Goal: Task Accomplishment & Management: Manage account settings

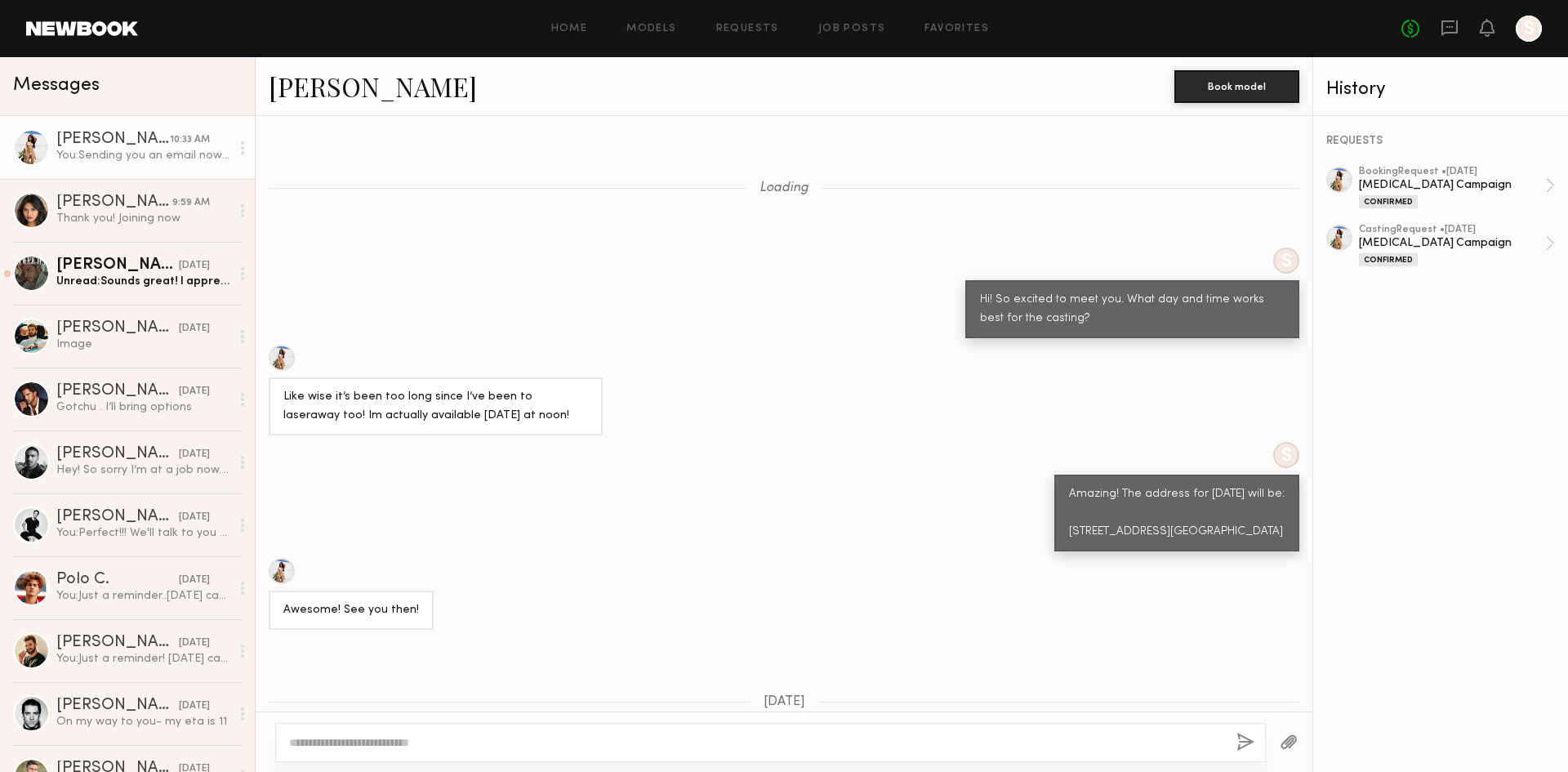
scroll to position [2206, 0]
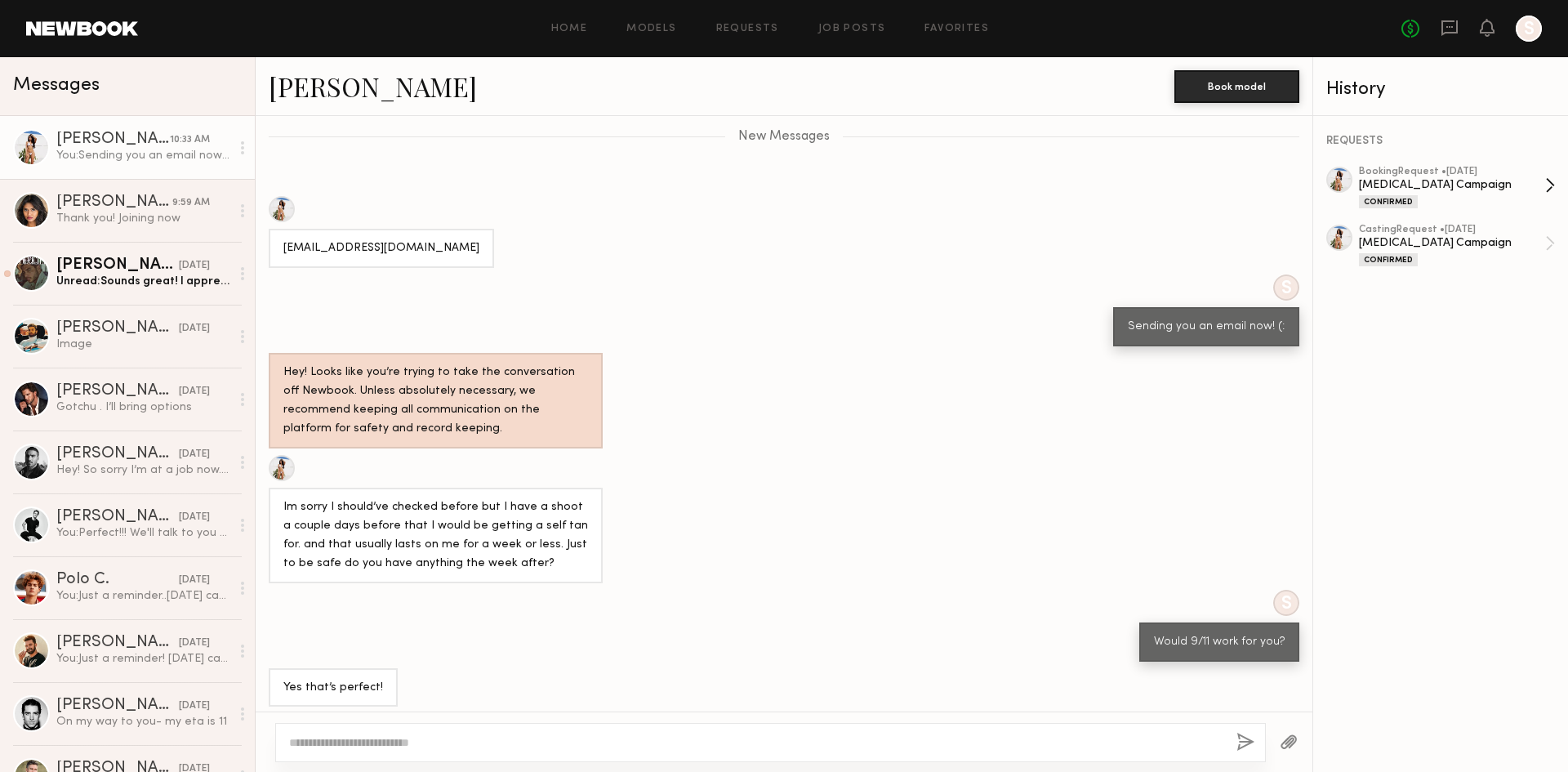
click at [1441, 191] on div "[MEDICAL_DATA] Campaign" at bounding box center [1452, 185] width 186 height 15
click at [162, 224] on div "Thank you! Joining now" at bounding box center [143, 219] width 174 height 15
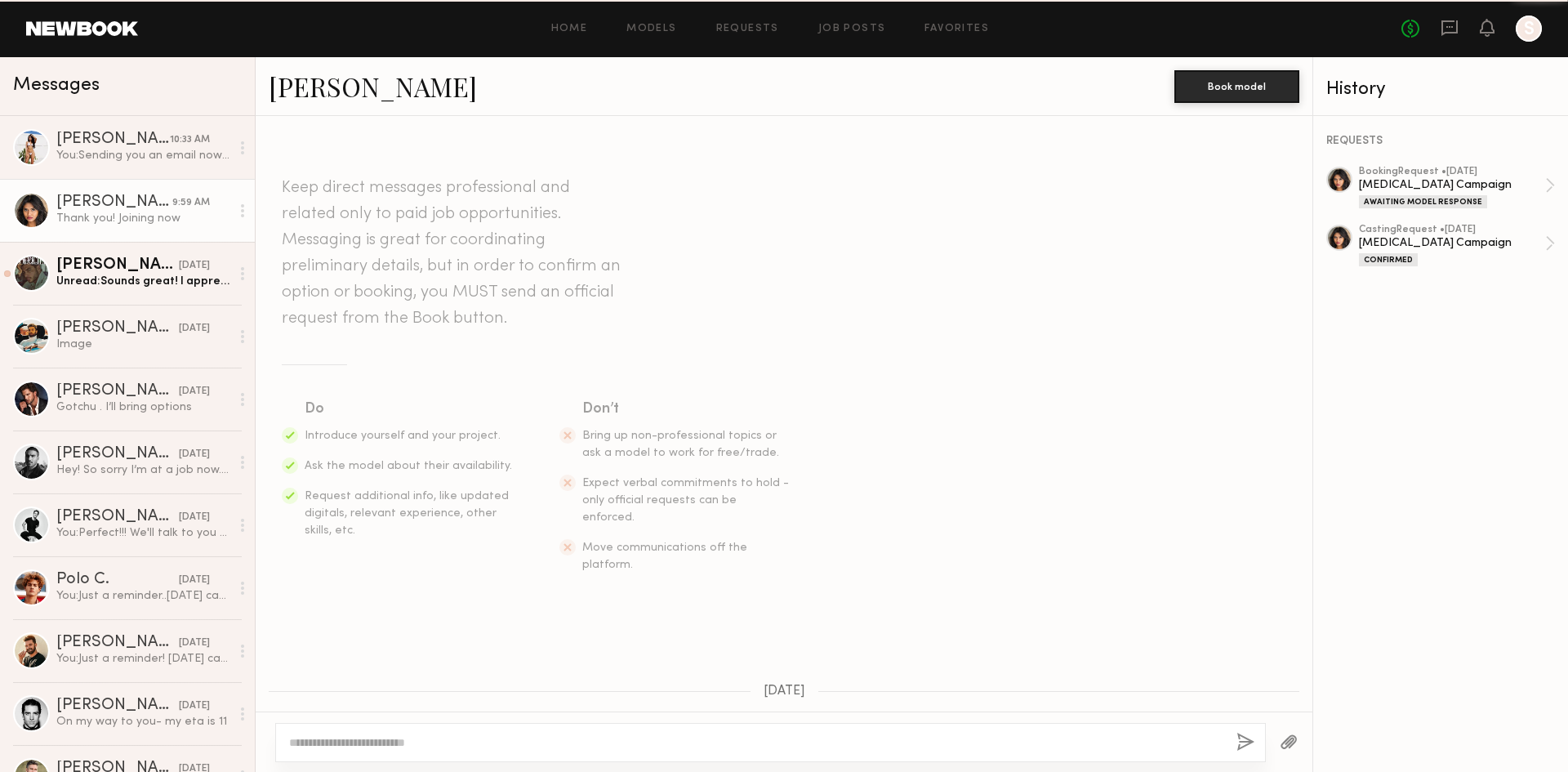
scroll to position [882, 0]
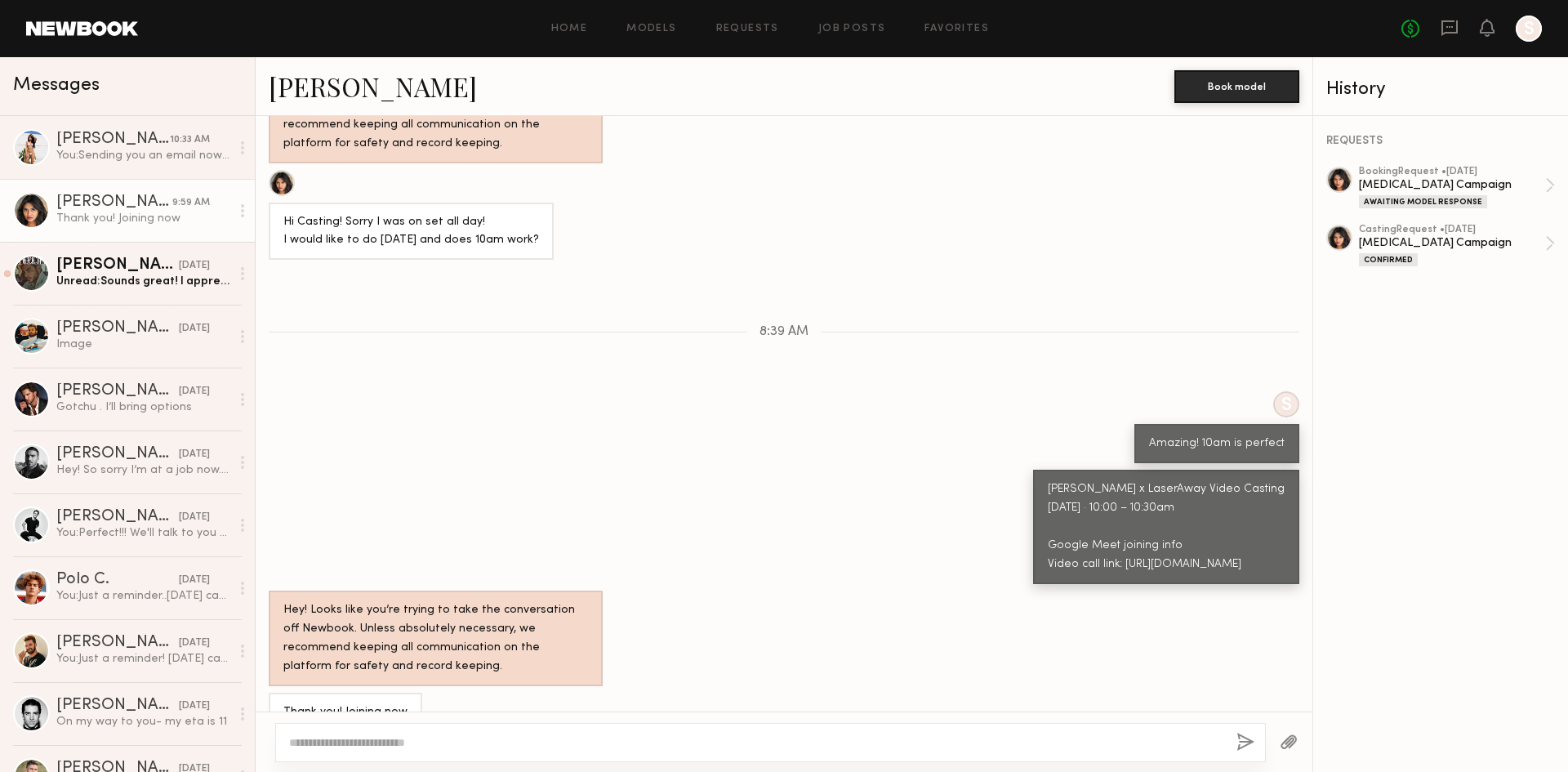
click at [579, 737] on textarea at bounding box center [756, 742] width 935 height 16
click at [103, 134] on div "[PERSON_NAME]" at bounding box center [113, 139] width 113 height 16
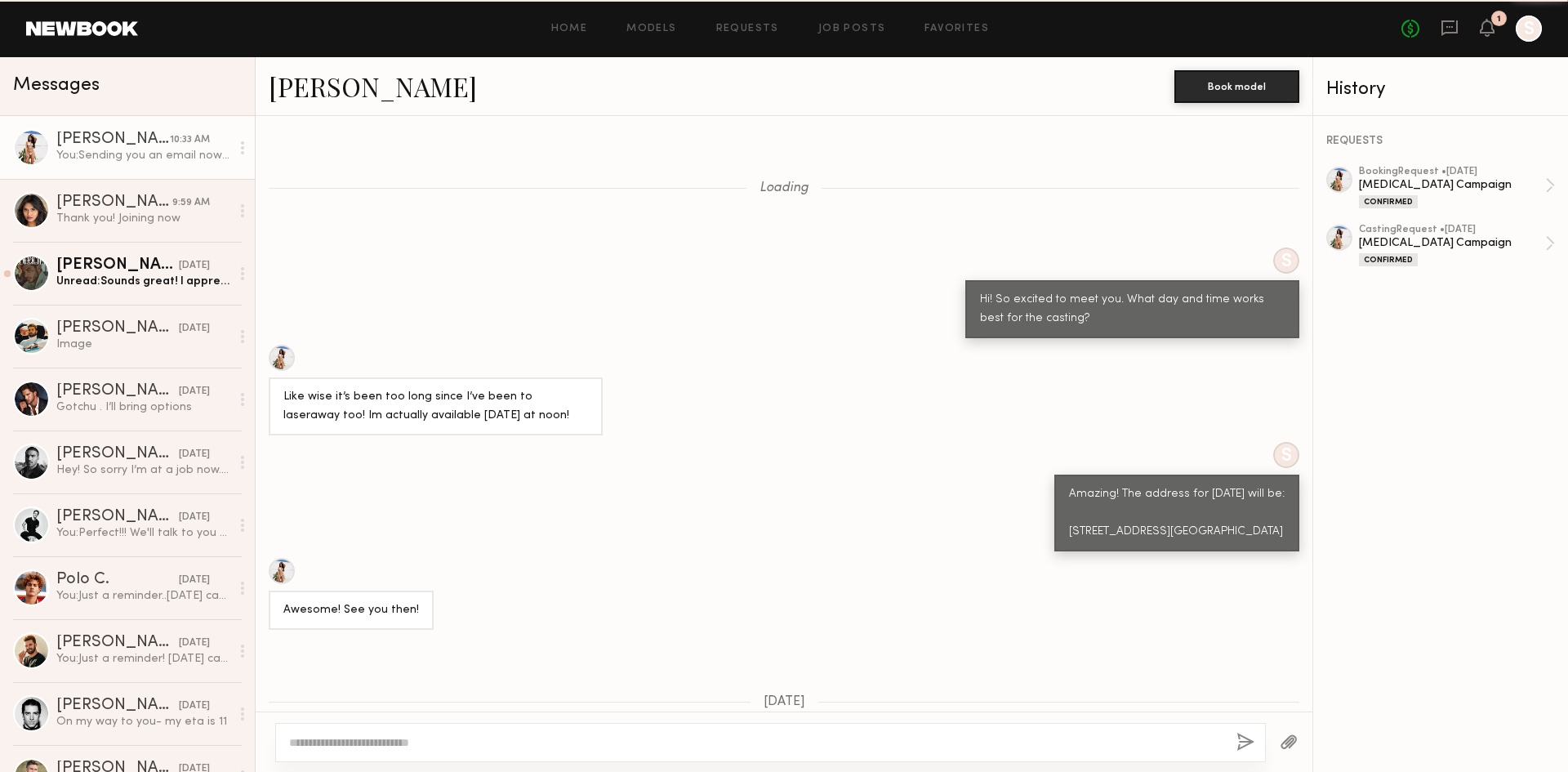
scroll to position [2079, 0]
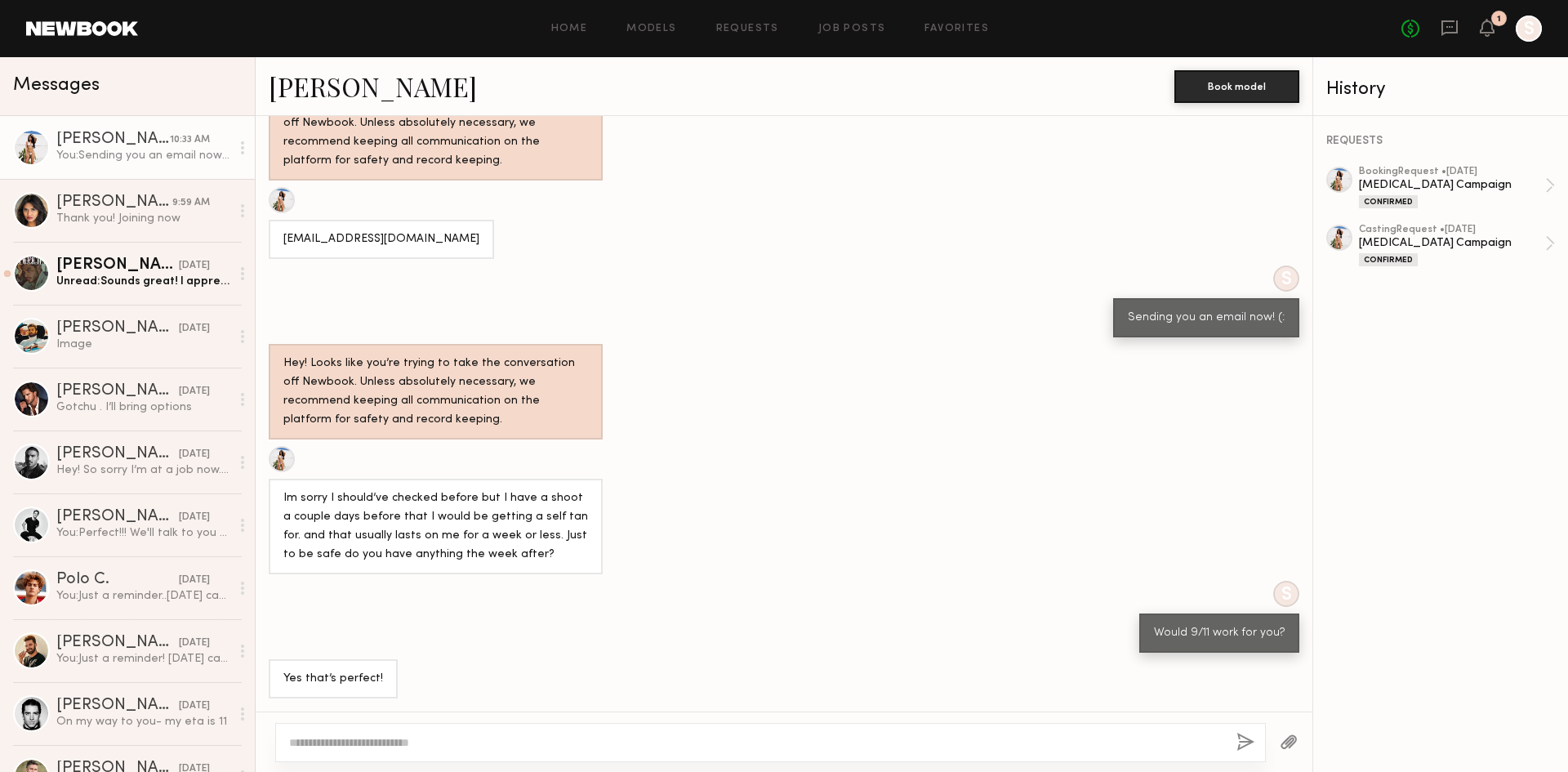
click at [375, 737] on textarea at bounding box center [756, 742] width 935 height 16
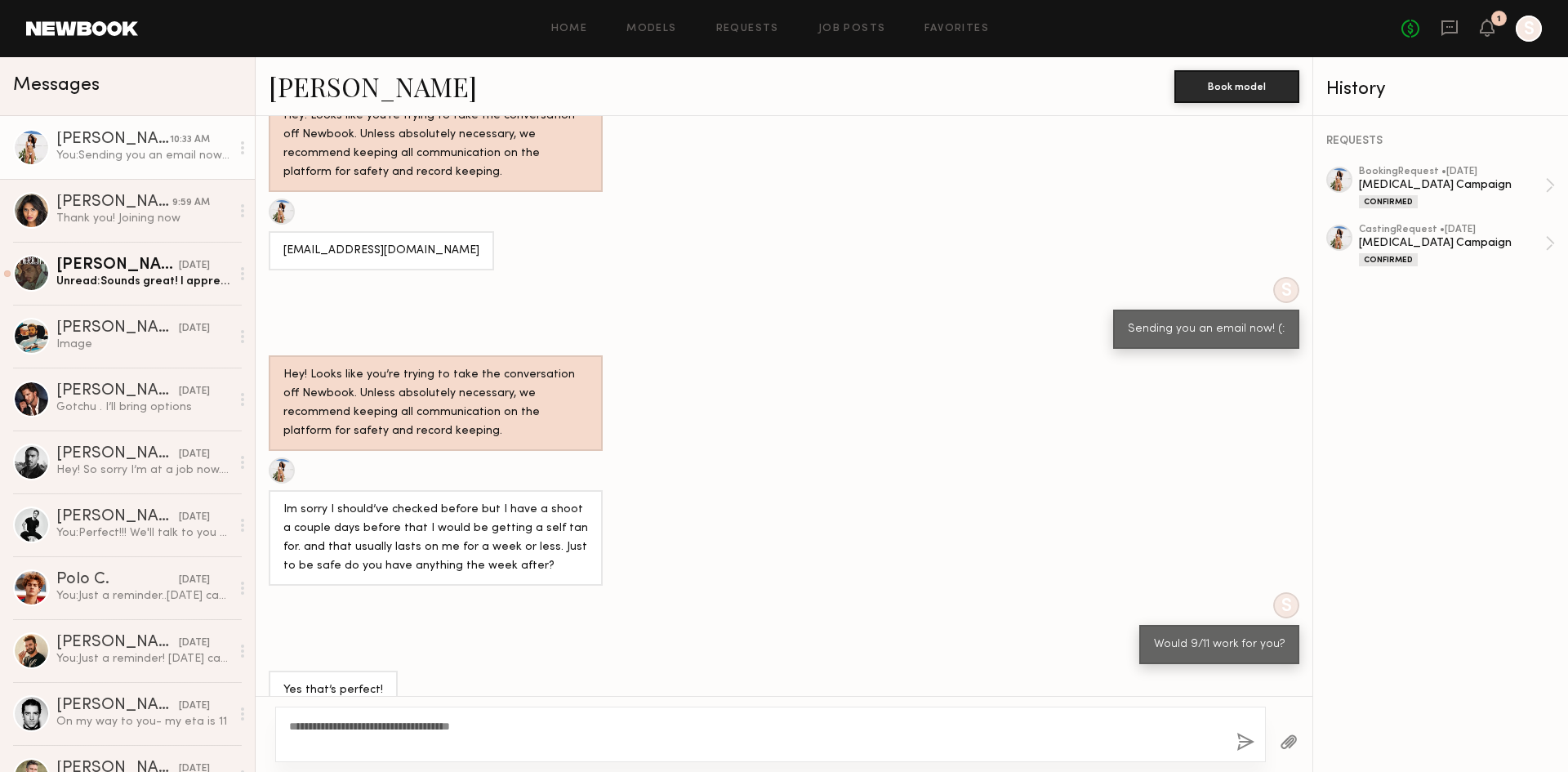
type textarea "**********"
click at [1237, 746] on button "button" at bounding box center [1246, 743] width 18 height 20
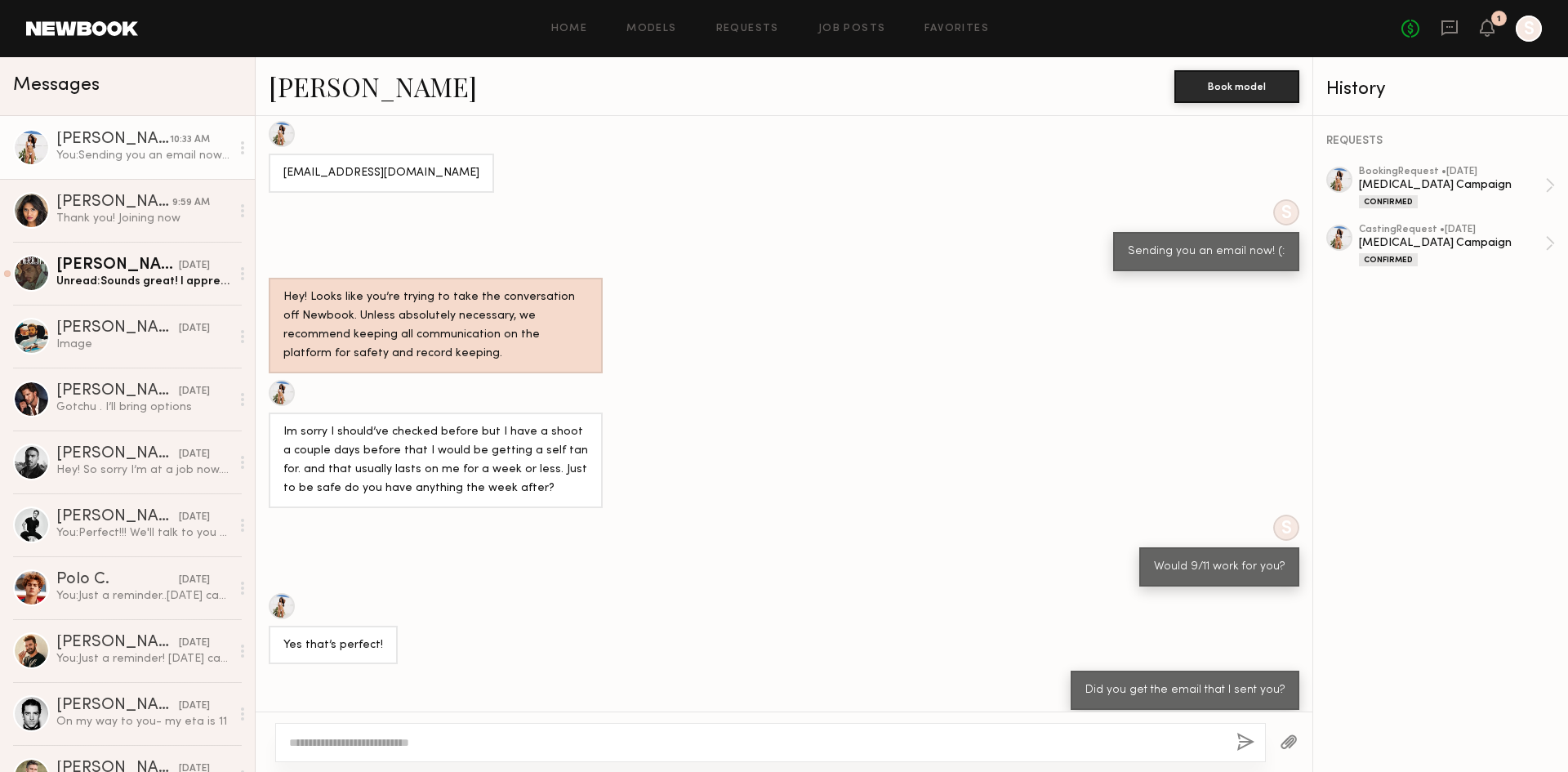
scroll to position [2258, 0]
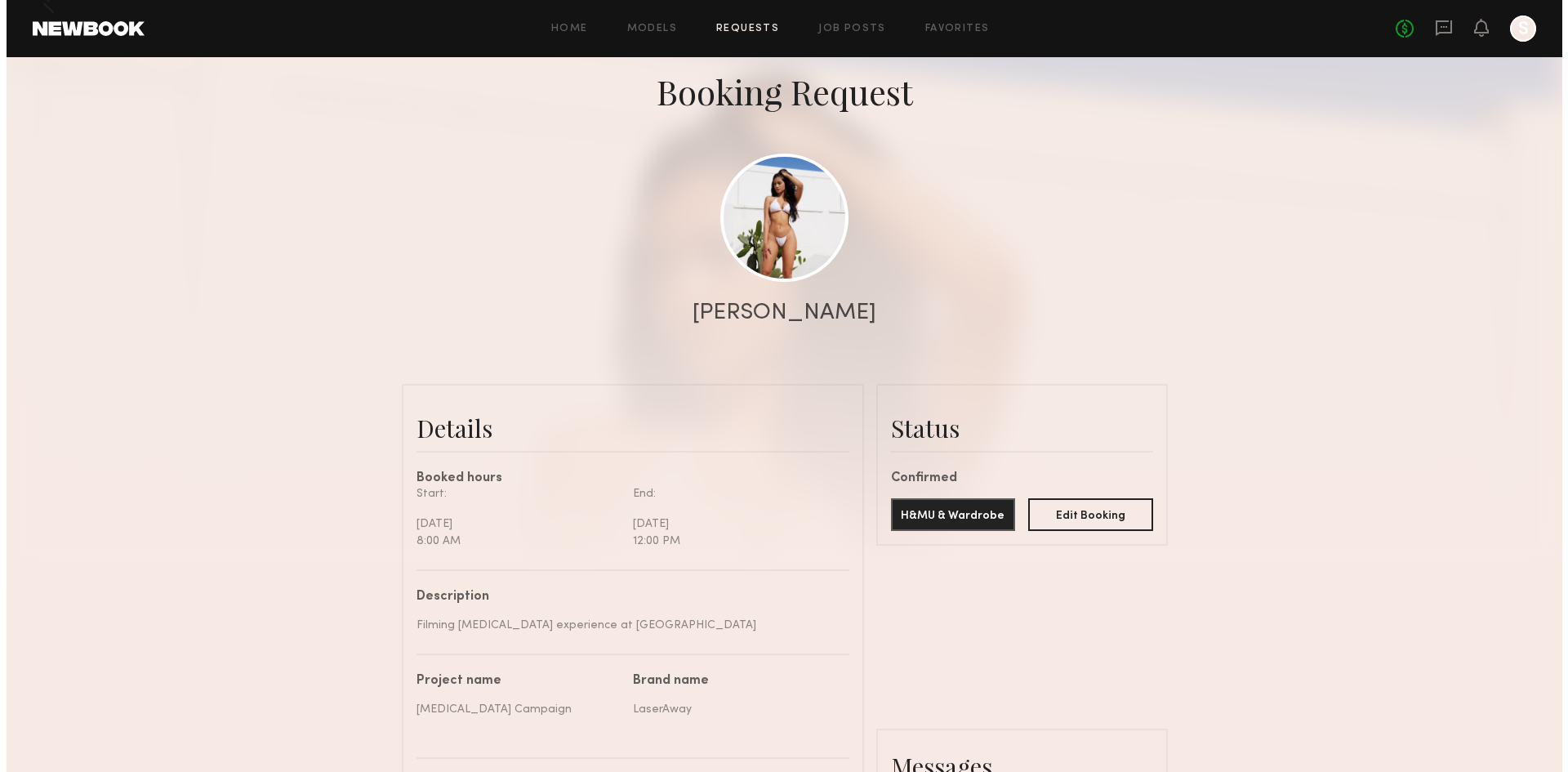
scroll to position [82, 0]
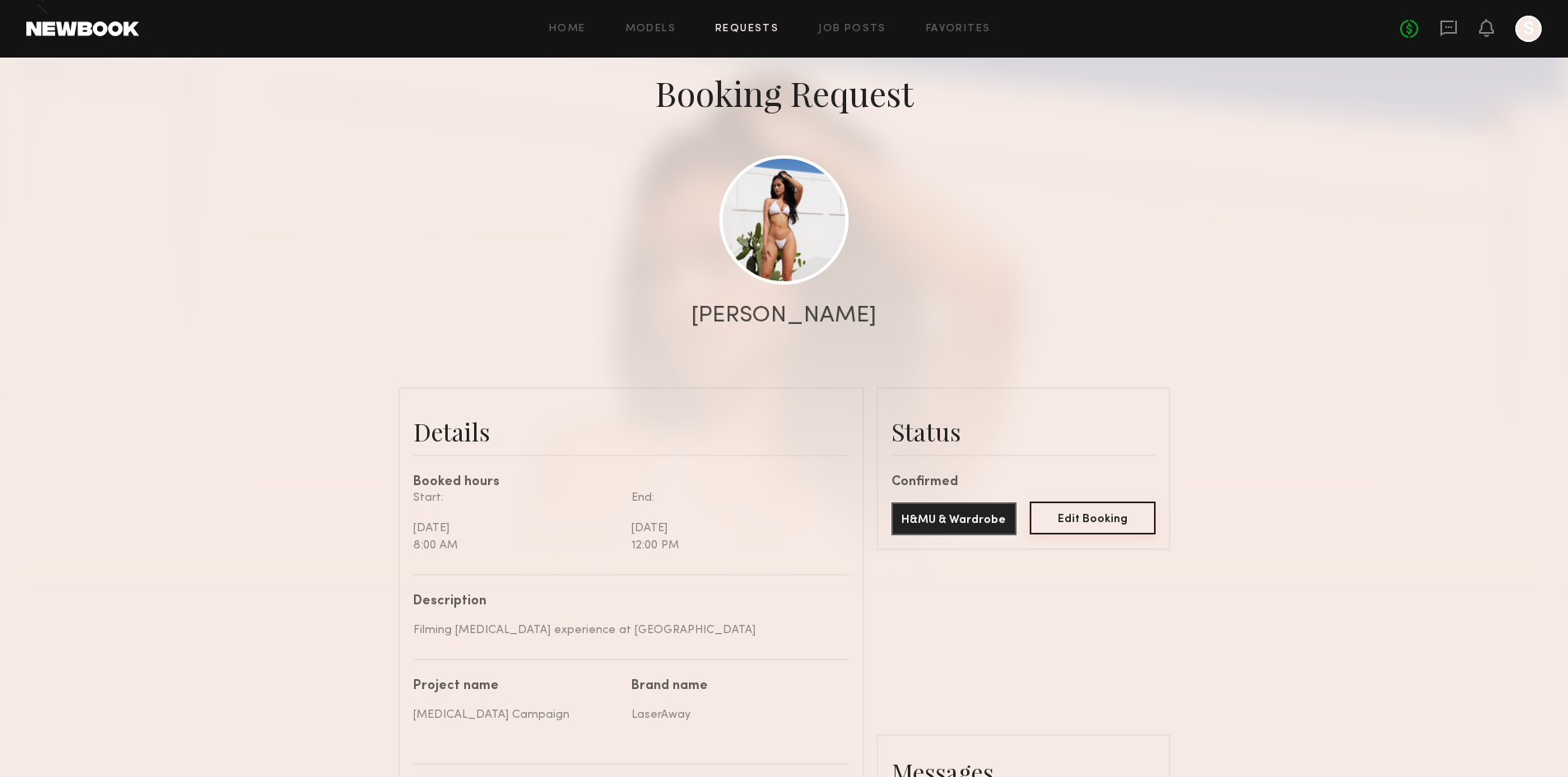
click at [1120, 523] on button "Edit Booking" at bounding box center [1092, 518] width 126 height 33
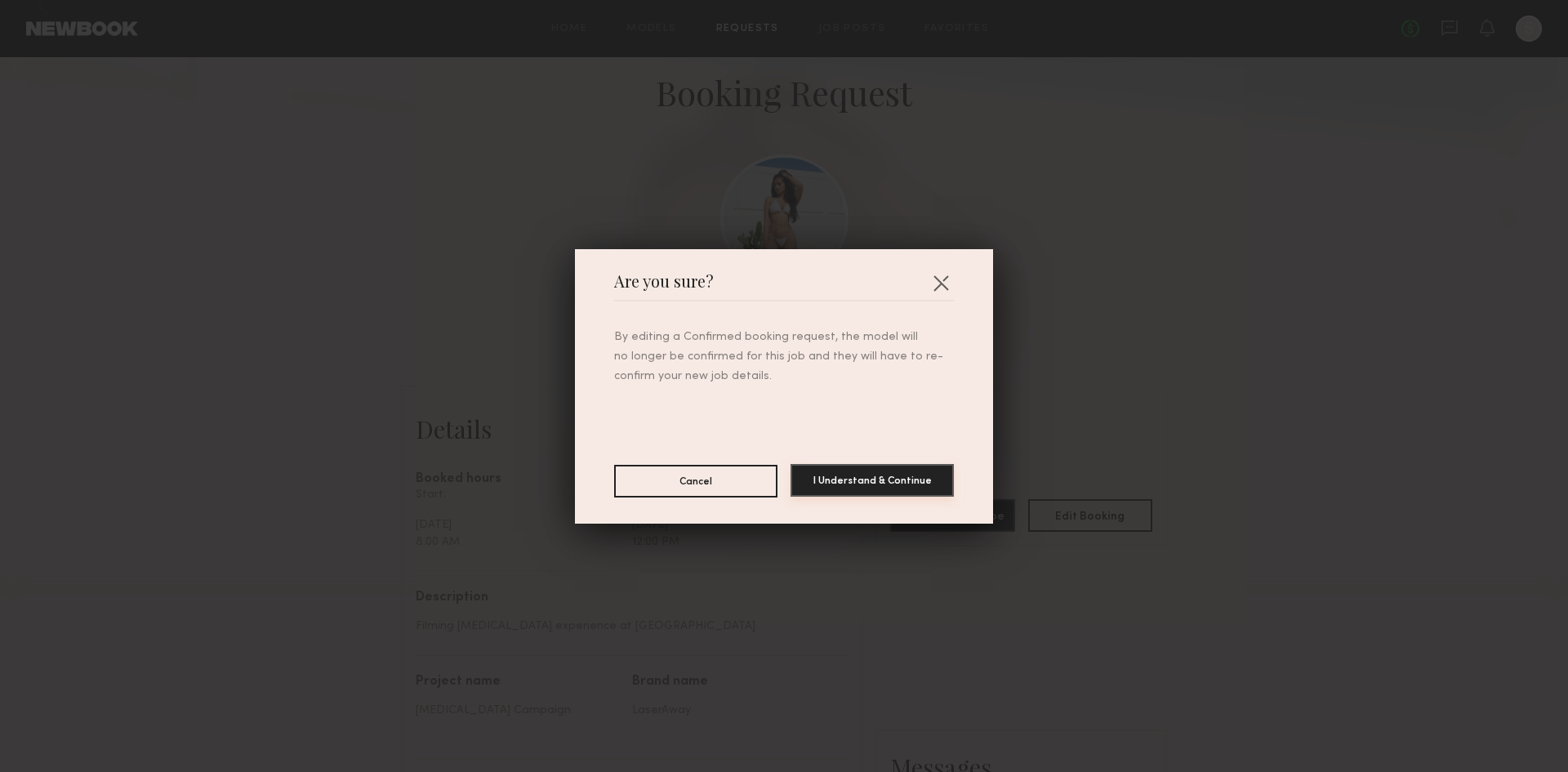
click at [828, 488] on button "I Understand & Continue" at bounding box center [872, 480] width 163 height 33
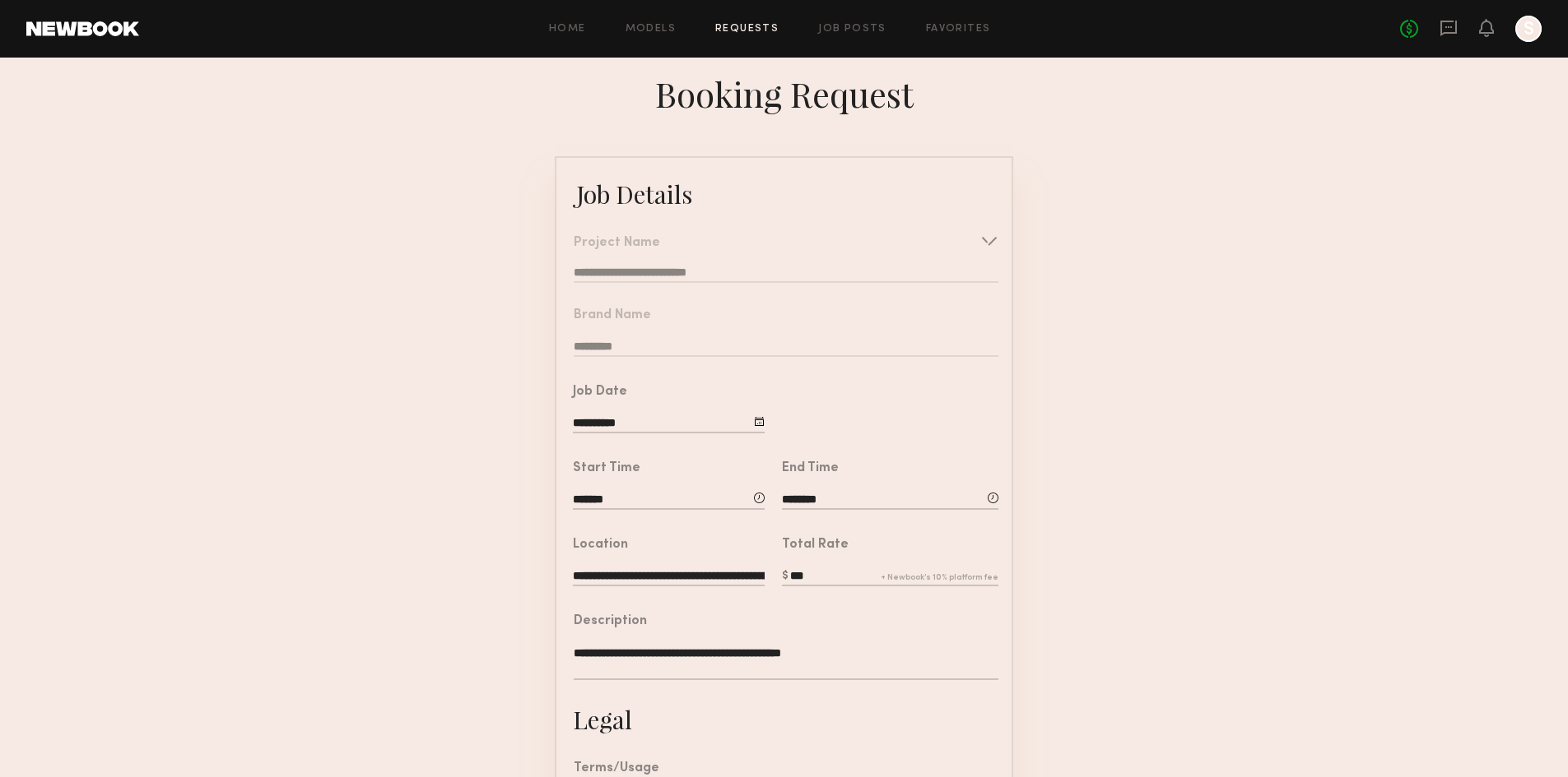
click at [651, 434] on input "**********" at bounding box center [668, 424] width 191 height 18
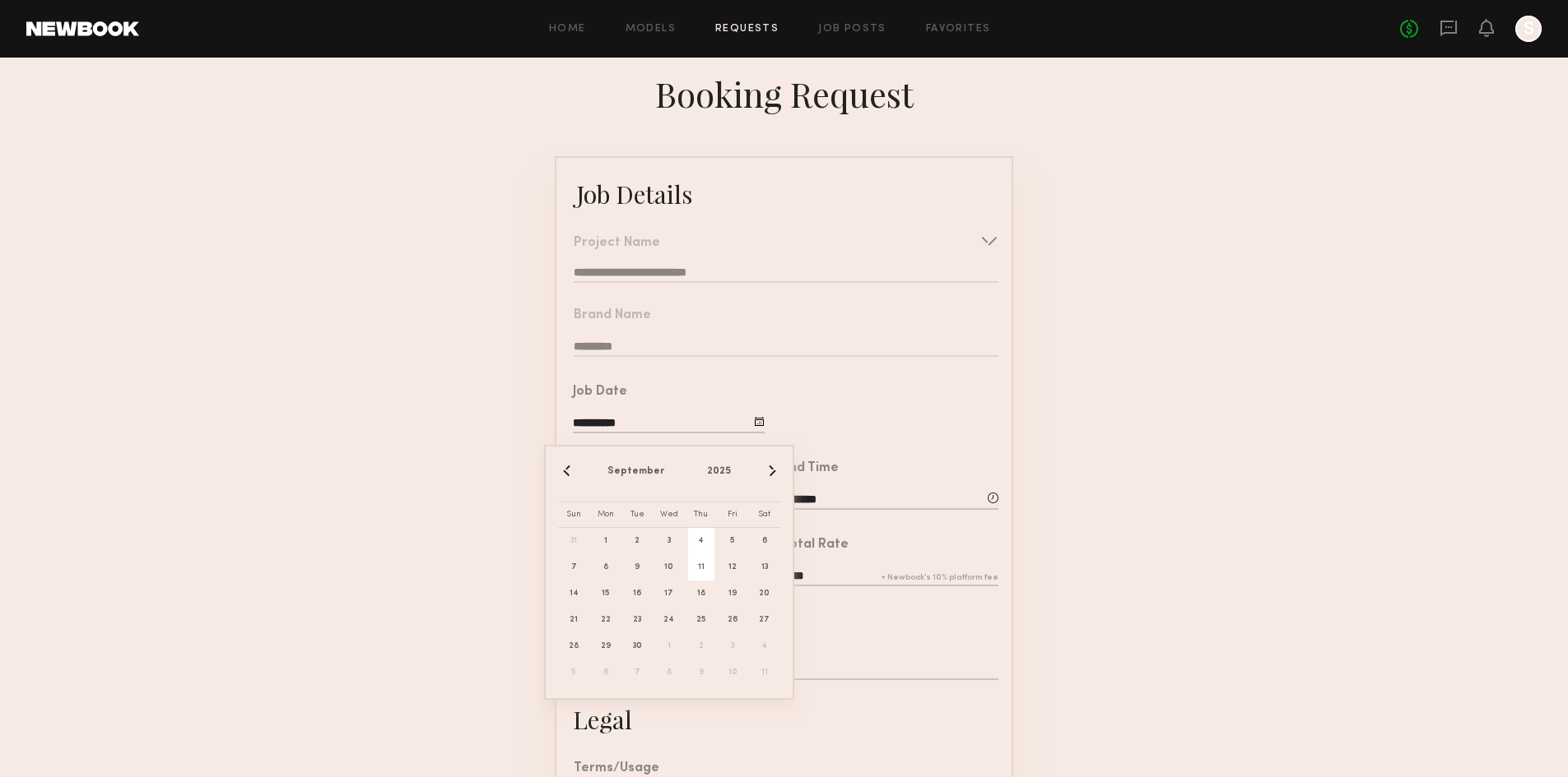
click at [703, 574] on span "11" at bounding box center [701, 567] width 26 height 26
type input "**********"
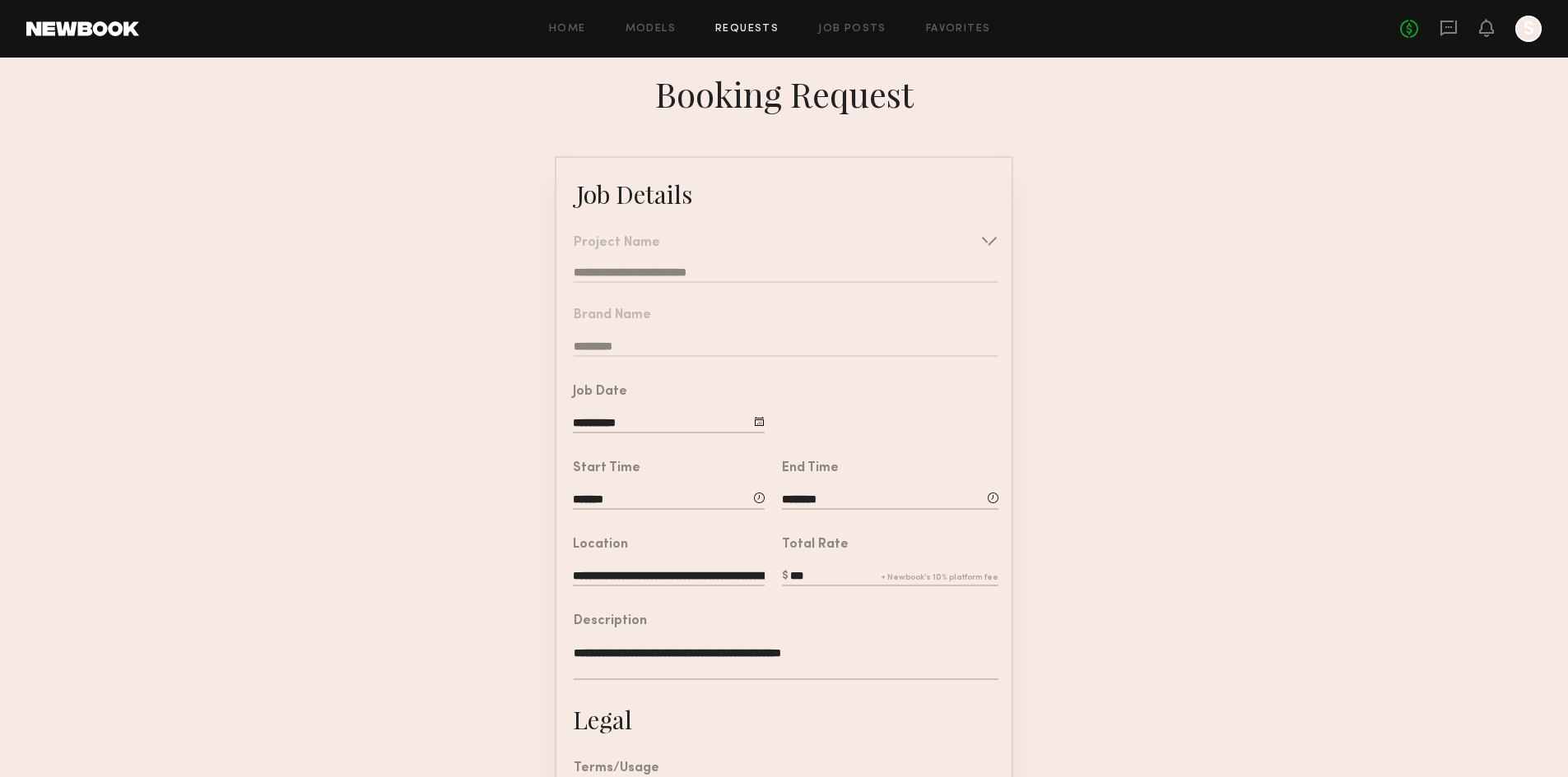
click at [1095, 495] on form "**********" at bounding box center [784, 608] width 1568 height 904
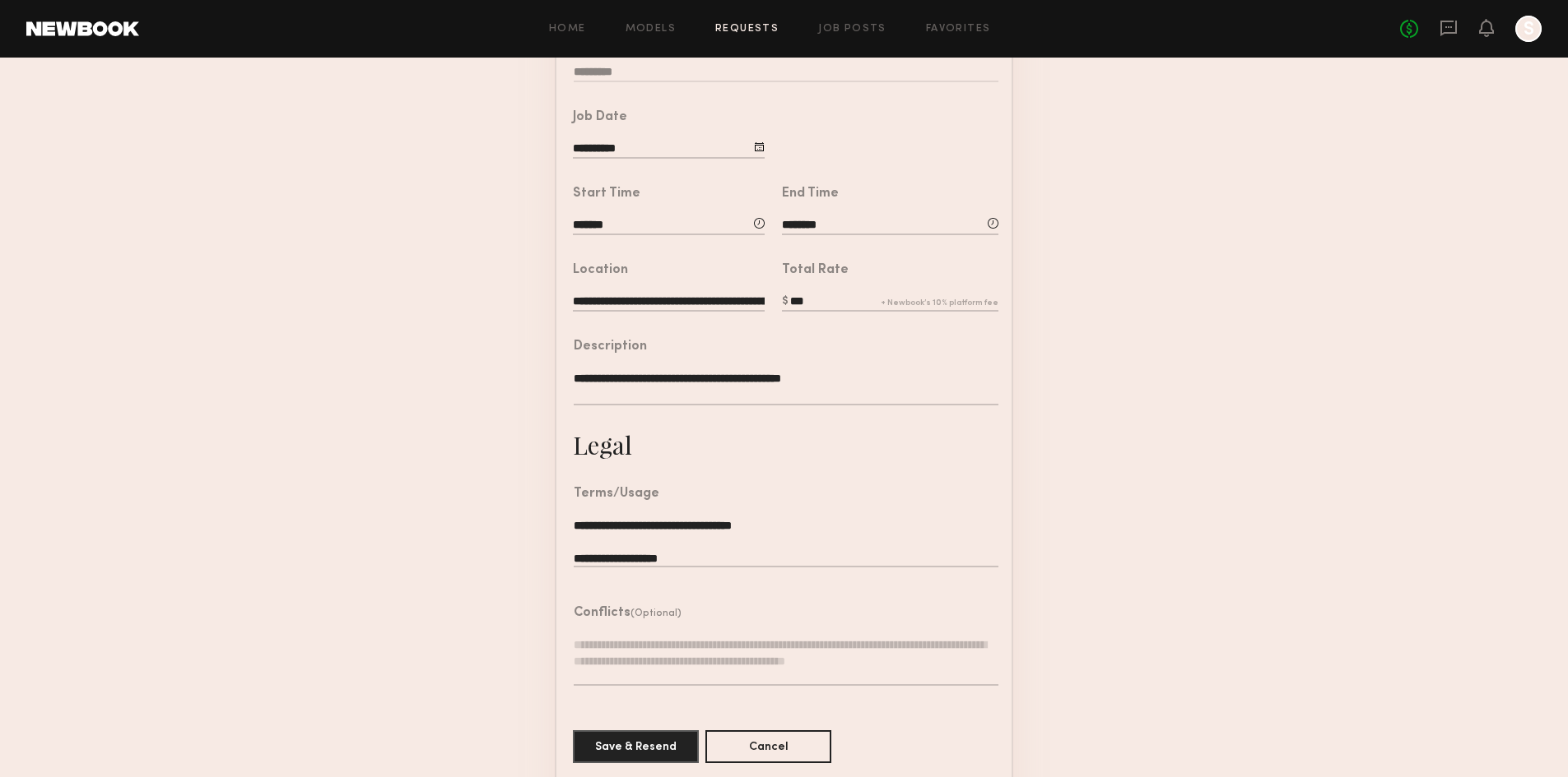
scroll to position [321, 0]
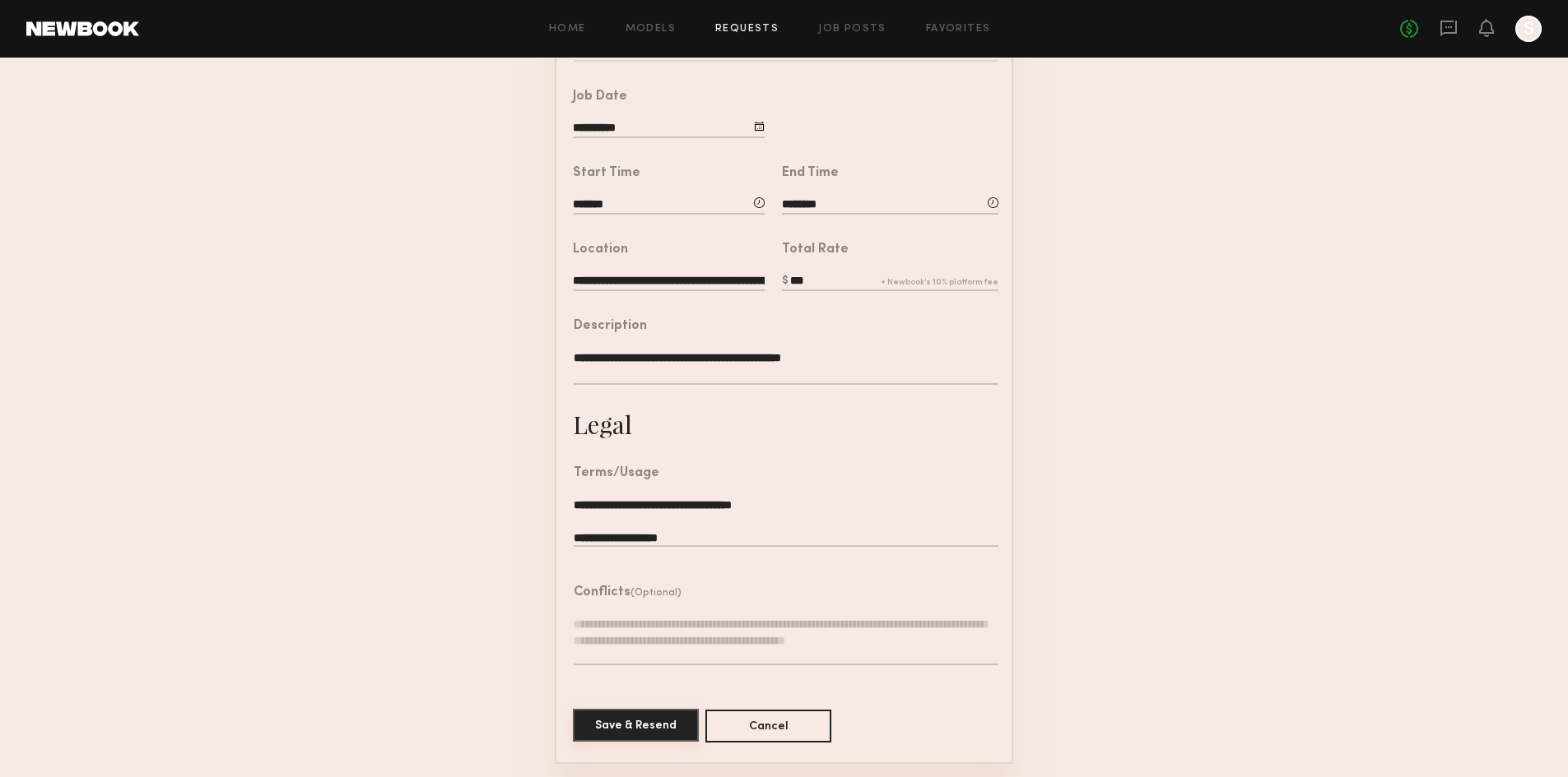
click at [601, 722] on button "Save & Resend" at bounding box center [635, 726] width 126 height 33
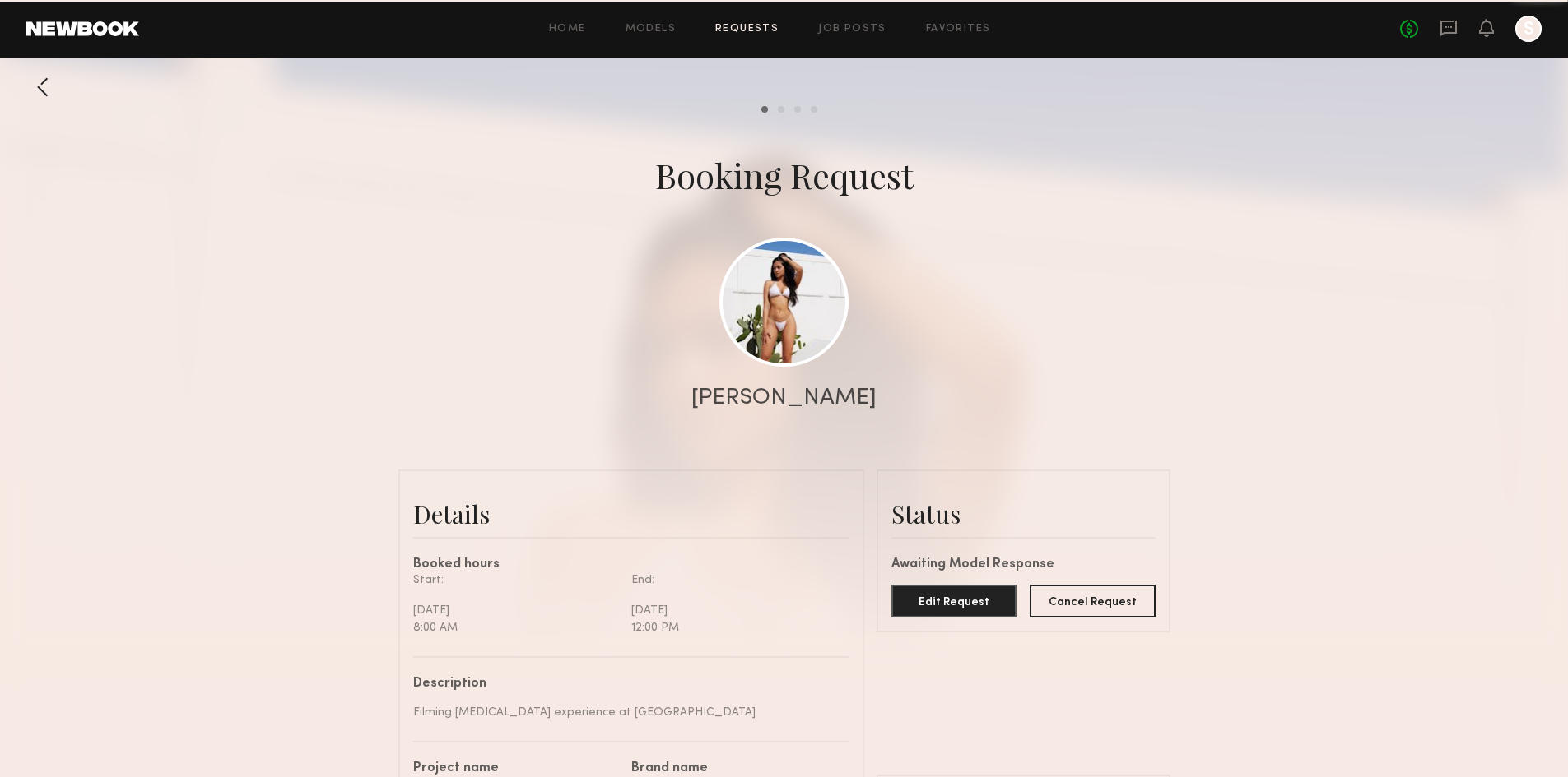
scroll to position [2563, 0]
